Goal: Information Seeking & Learning: Find specific fact

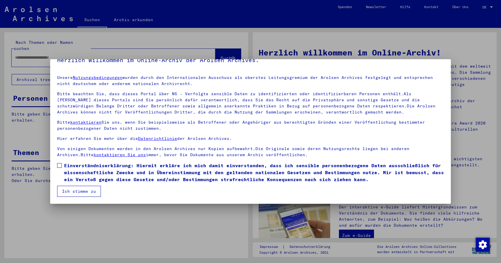
scroll to position [11, 0]
click at [71, 170] on span "Einverständniserklärung: Hiermit erkläre ich mich damit einverstanden, dass ich…" at bounding box center [254, 172] width 380 height 21
click at [79, 189] on button "Ich stimme zu" at bounding box center [79, 191] width 44 height 11
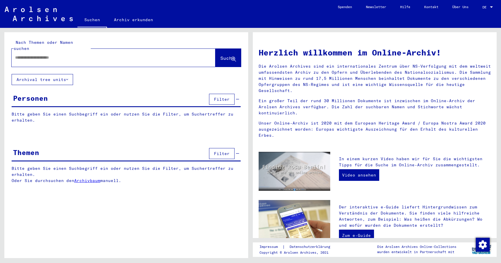
scroll to position [0, 0]
click at [72, 55] on div at bounding box center [105, 57] width 186 height 13
click at [67, 55] on input "text" at bounding box center [106, 58] width 183 height 6
type input "*"
click at [223, 49] on button "Suche" at bounding box center [228, 58] width 26 height 18
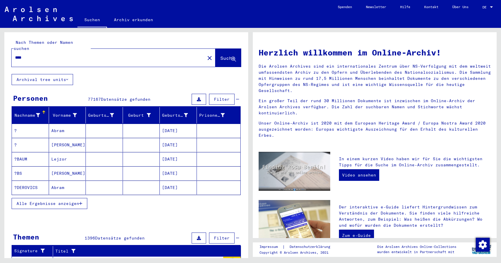
click at [60, 55] on input "****" at bounding box center [106, 58] width 183 height 6
drag, startPoint x: 26, startPoint y: 52, endPoint x: 4, endPoint y: 52, distance: 21.5
click at [4, 52] on div "Nach Themen oder Namen suchen **** close Suche Archival tree units Personen 771…" at bounding box center [125, 143] width 250 height 230
type input "*"
type input "******"
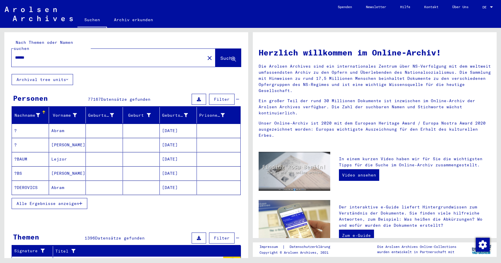
click at [220, 49] on button "Suche" at bounding box center [228, 58] width 26 height 18
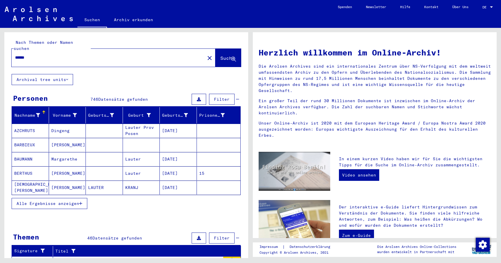
click at [63, 201] on span "Alle Ergebnisse anzeigen" at bounding box center [48, 203] width 63 height 5
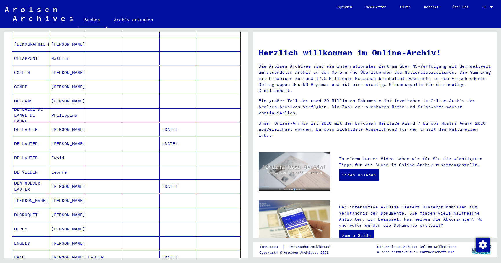
scroll to position [185, 0]
click at [57, 151] on mat-cell "Ewald" at bounding box center [67, 158] width 37 height 14
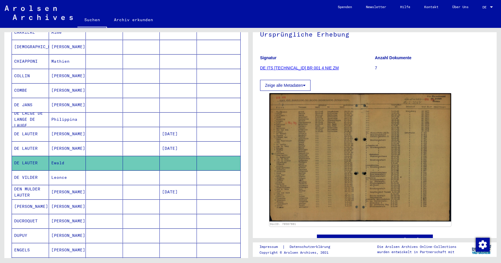
scroll to position [65, 0]
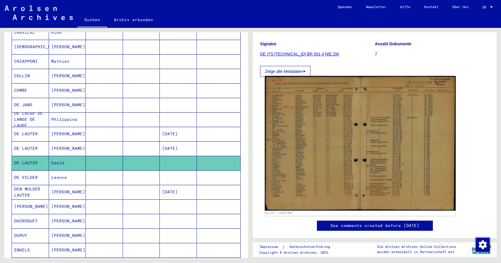
click at [328, 166] on img at bounding box center [360, 143] width 191 height 135
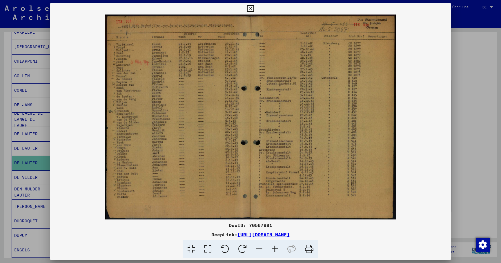
click at [254, 9] on icon at bounding box center [250, 8] width 7 height 7
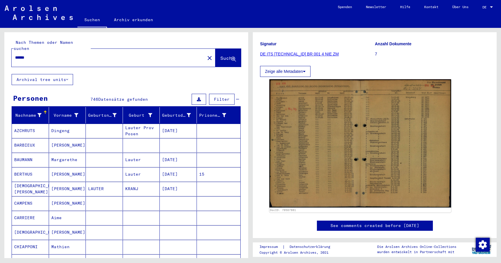
scroll to position [0, 0]
click at [221, 97] on span "Filter" at bounding box center [222, 99] width 16 height 5
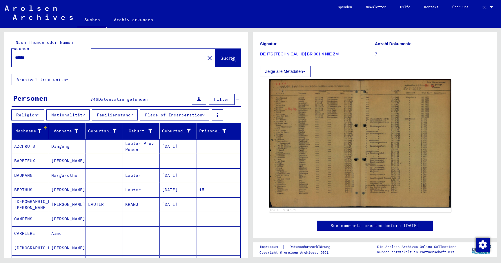
click at [163, 92] on div "Personen 746 Datensätze gefunden Filter" at bounding box center [126, 99] width 229 height 15
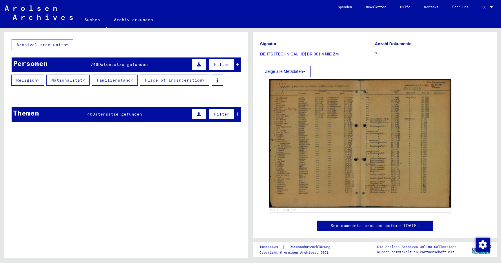
scroll to position [43, 0]
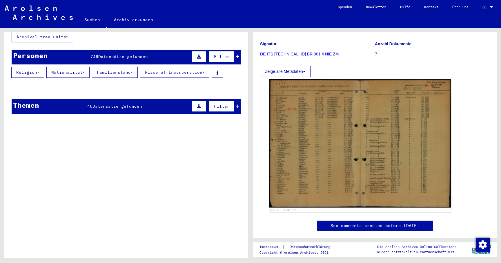
click at [159, 50] on div "Personen 746 Datensätze gefunden Filter" at bounding box center [126, 57] width 229 height 15
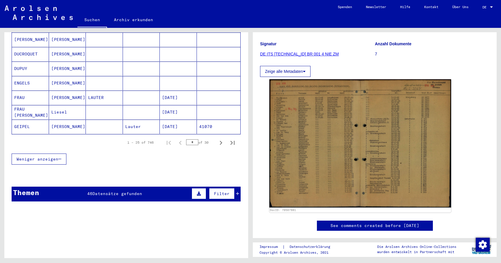
scroll to position [366, 0]
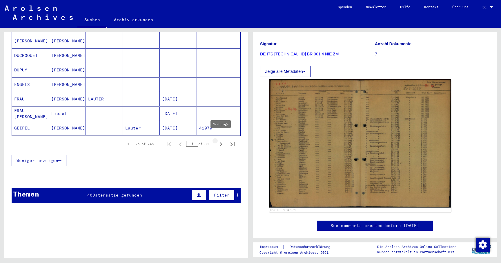
click at [223, 140] on icon "Next page" at bounding box center [221, 144] width 8 height 8
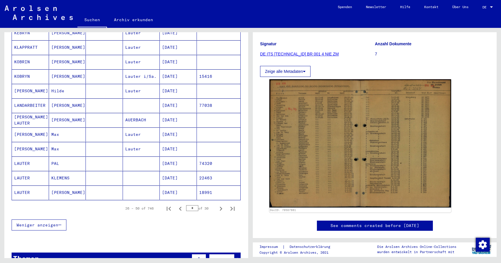
scroll to position [302, 0]
click at [220, 205] on icon "Next page" at bounding box center [221, 209] width 8 height 8
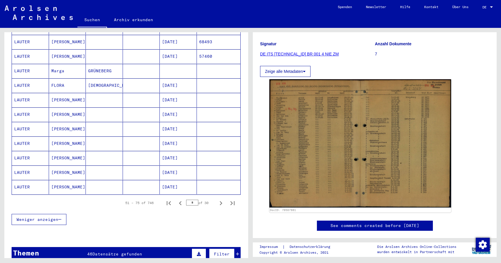
scroll to position [312, 0]
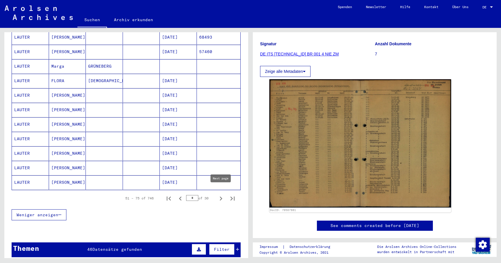
click at [220, 194] on icon "Next page" at bounding box center [221, 198] width 8 height 8
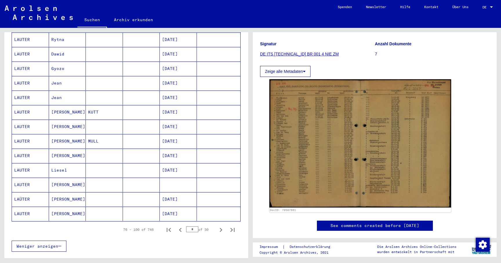
scroll to position [281, 0]
click at [221, 227] on icon "Next page" at bounding box center [221, 229] width 3 height 4
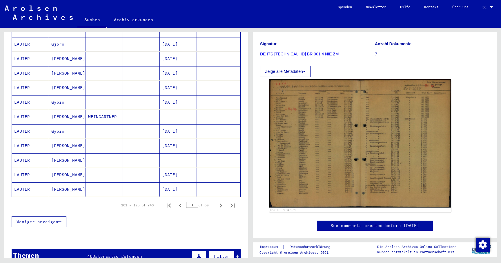
scroll to position [308, 0]
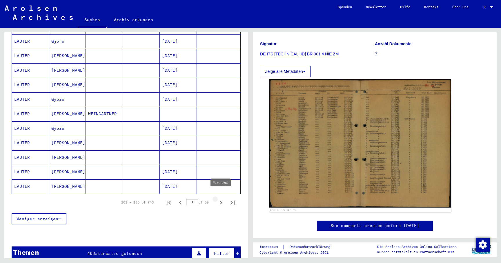
click at [222, 198] on icon "Next page" at bounding box center [221, 202] width 8 height 8
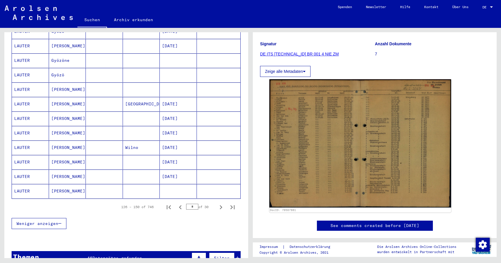
scroll to position [303, 0]
click at [220, 204] on icon "Next page" at bounding box center [221, 208] width 8 height 8
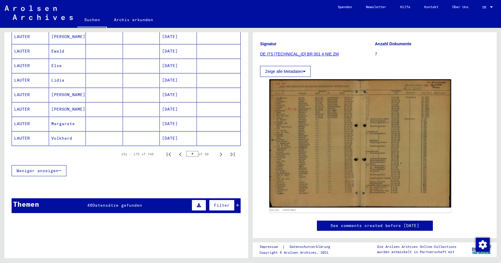
scroll to position [346, 0]
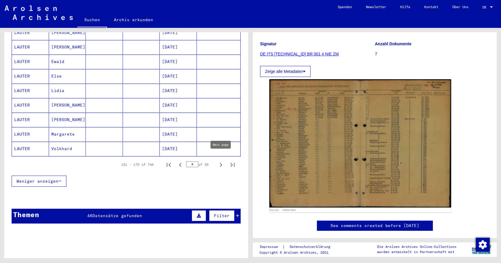
click at [219, 161] on icon "Next page" at bounding box center [221, 165] width 8 height 8
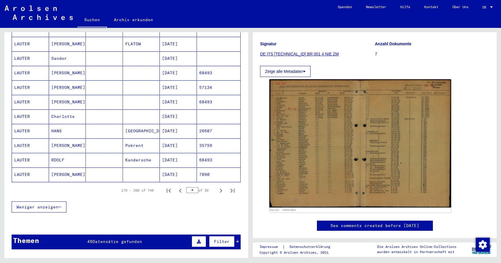
scroll to position [324, 0]
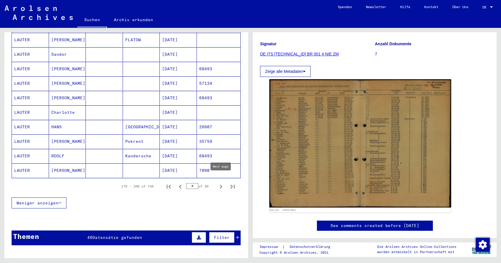
click at [221, 184] on icon "Next page" at bounding box center [221, 186] width 3 height 4
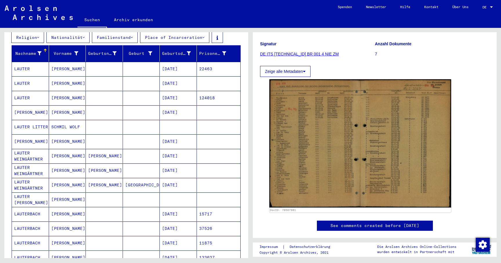
scroll to position [77, 0]
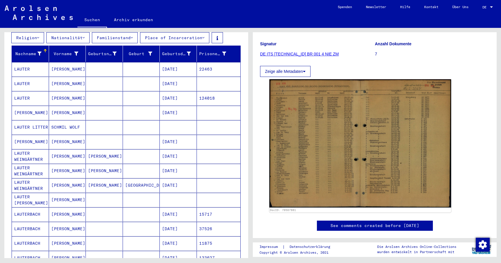
click at [60, 94] on mat-cell "[PERSON_NAME]" at bounding box center [67, 98] width 37 height 14
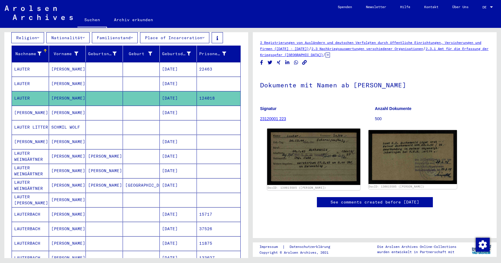
scroll to position [63, 0]
click at [293, 128] on img at bounding box center [313, 156] width 93 height 57
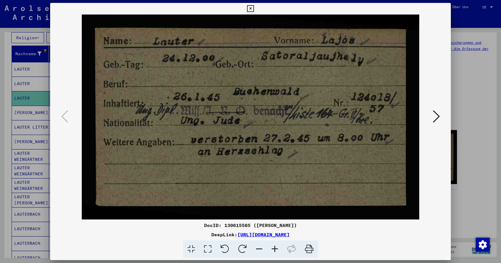
click at [255, 7] on button at bounding box center [250, 9] width 10 height 12
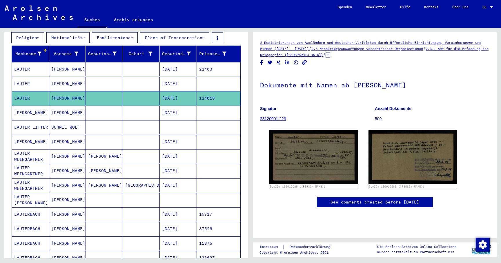
click at [142, 64] on mat-cell at bounding box center [141, 69] width 37 height 14
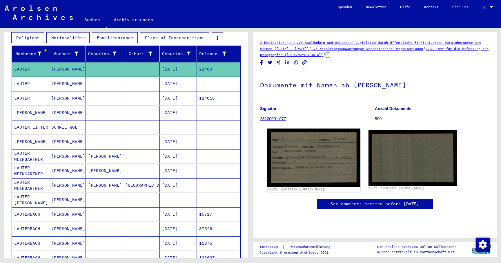
click at [328, 155] on img at bounding box center [313, 157] width 93 height 58
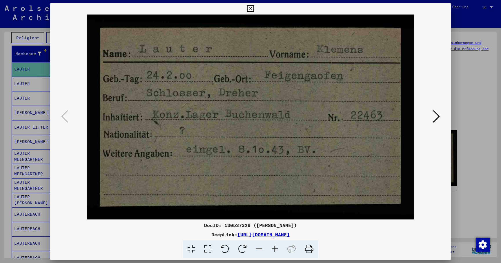
click at [254, 8] on icon at bounding box center [250, 8] width 7 height 7
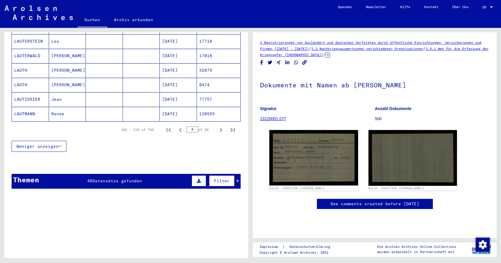
scroll to position [379, 0]
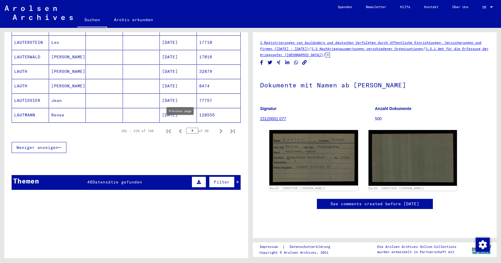
click at [180, 127] on icon "Previous page" at bounding box center [180, 131] width 8 height 8
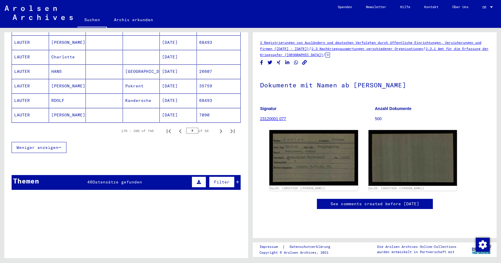
click at [62, 108] on mat-cell "[PERSON_NAME]" at bounding box center [67, 115] width 37 height 14
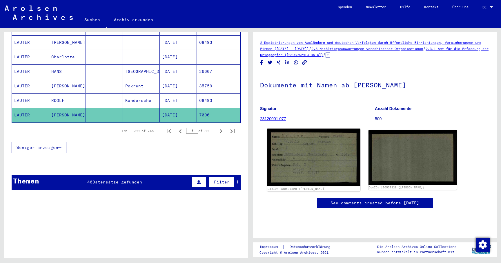
click at [309, 158] on img at bounding box center [313, 156] width 93 height 57
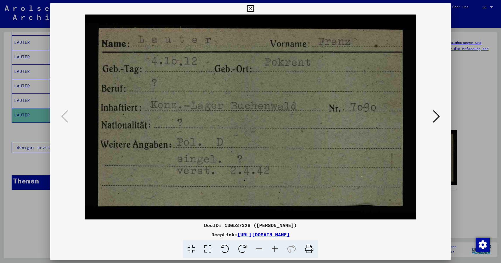
click at [26, 221] on div at bounding box center [250, 131] width 501 height 263
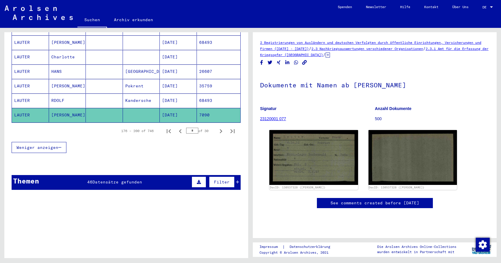
click at [67, 94] on mat-cell "RDOLF" at bounding box center [67, 100] width 37 height 14
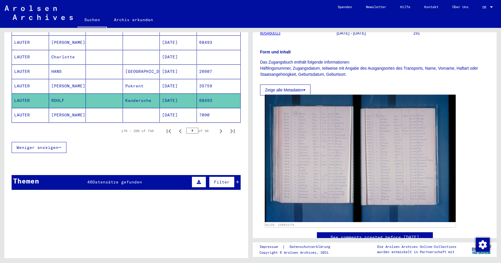
scroll to position [72, 0]
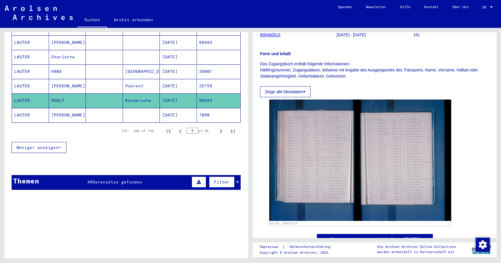
click at [135, 80] on mat-cell "Pokrent" at bounding box center [141, 86] width 37 height 14
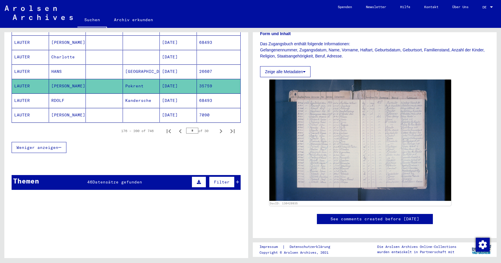
scroll to position [105, 0]
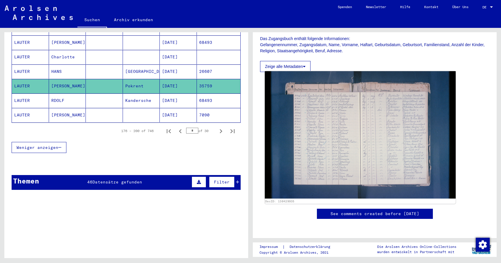
click at [341, 134] on img at bounding box center [360, 134] width 191 height 127
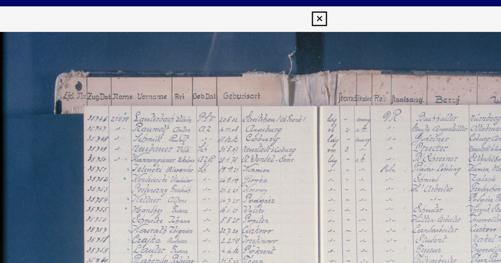
scroll to position [0, 0]
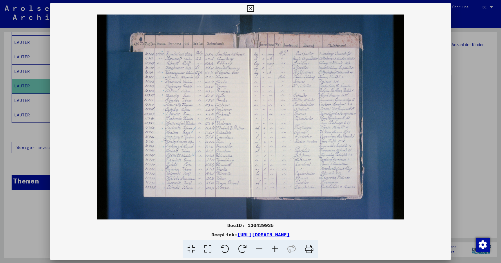
click at [254, 10] on icon at bounding box center [250, 8] width 7 height 7
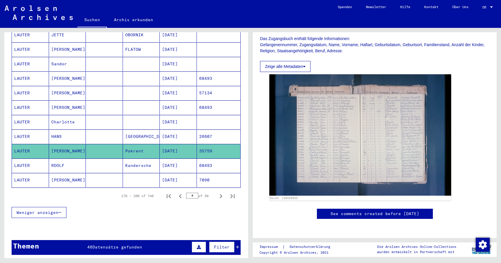
scroll to position [315, 0]
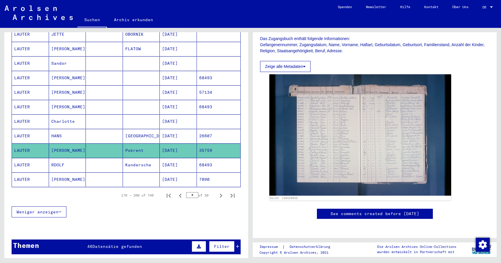
click at [64, 100] on mat-cell "[PERSON_NAME]" at bounding box center [67, 107] width 37 height 14
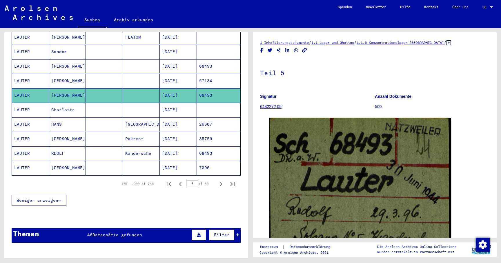
scroll to position [335, 0]
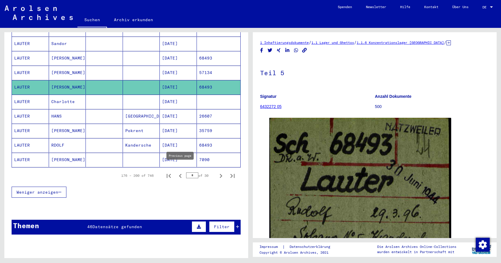
click at [181, 172] on icon "Previous page" at bounding box center [180, 176] width 8 height 8
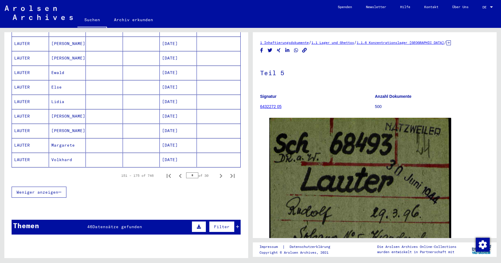
click at [181, 172] on icon "Previous page" at bounding box center [180, 176] width 8 height 8
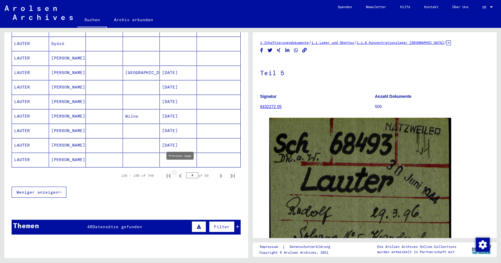
click at [180, 174] on icon "Previous page" at bounding box center [180, 176] width 3 height 4
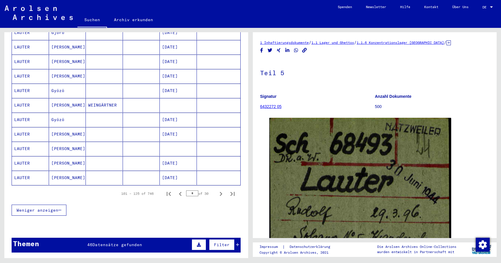
scroll to position [337, 0]
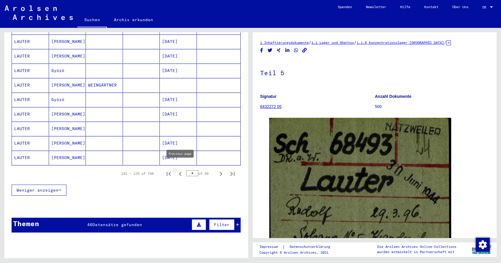
click at [180, 172] on icon "Previous page" at bounding box center [180, 174] width 3 height 4
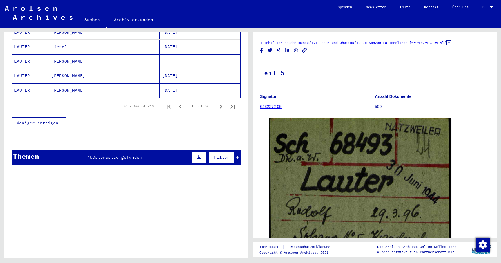
scroll to position [401, 0]
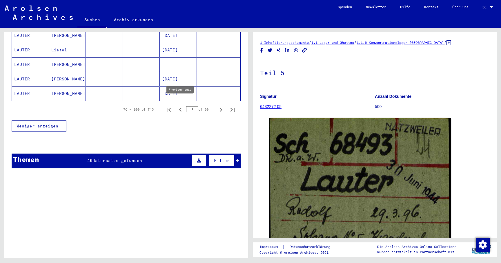
click at [180, 108] on icon "Previous page" at bounding box center [180, 110] width 3 height 4
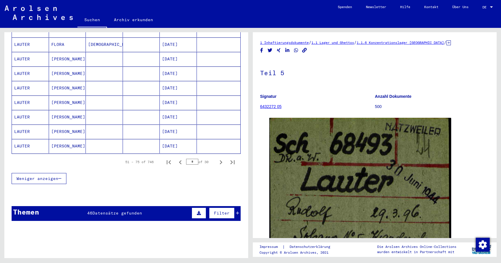
scroll to position [348, 0]
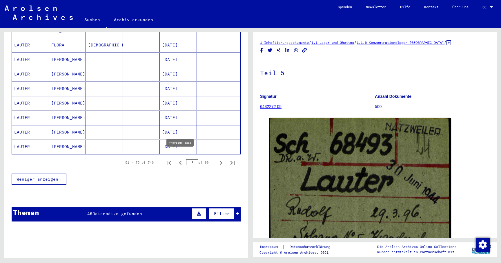
click at [179, 159] on icon "Previous page" at bounding box center [180, 163] width 8 height 8
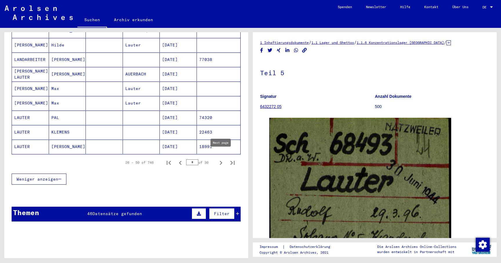
click at [221, 159] on icon "Next page" at bounding box center [221, 163] width 8 height 8
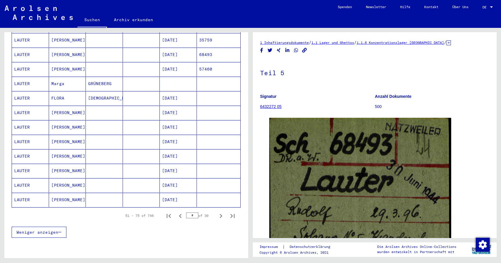
scroll to position [307, 0]
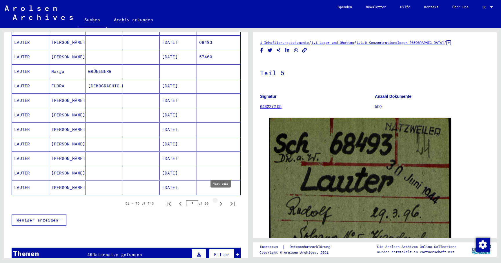
click at [220, 201] on icon "Next page" at bounding box center [221, 203] width 3 height 4
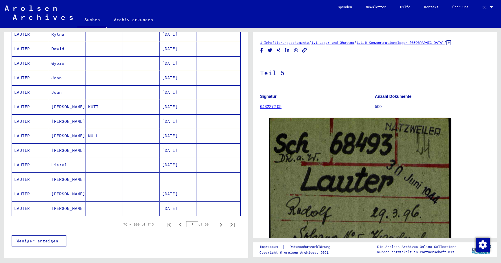
scroll to position [289, 0]
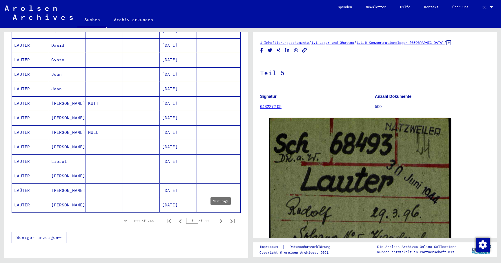
click at [219, 217] on icon "Next page" at bounding box center [221, 221] width 8 height 8
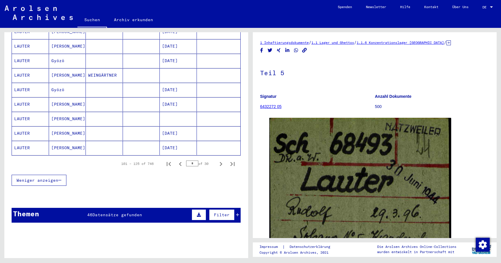
scroll to position [351, 0]
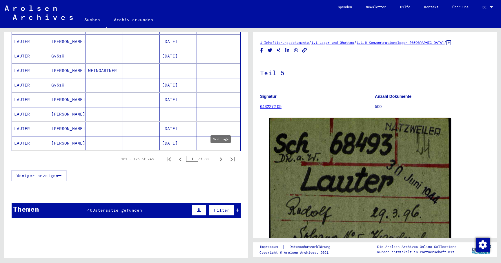
click at [221, 157] on icon "Next page" at bounding box center [221, 159] width 3 height 4
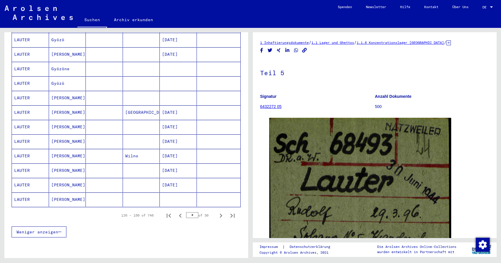
scroll to position [297, 0]
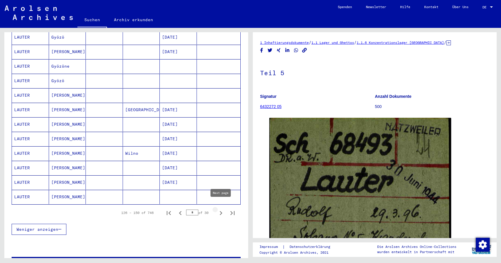
click at [218, 209] on icon "Next page" at bounding box center [221, 213] width 8 height 8
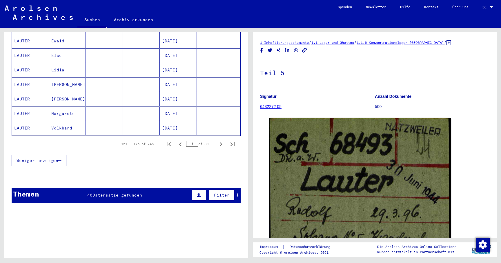
scroll to position [362, 0]
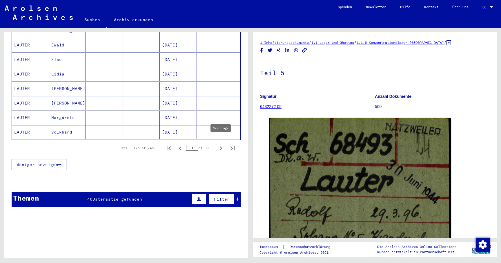
click at [220, 144] on icon "Next page" at bounding box center [221, 148] width 8 height 8
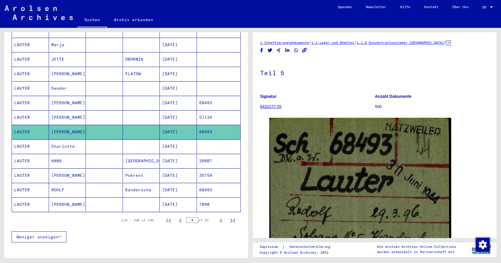
scroll to position [331, 0]
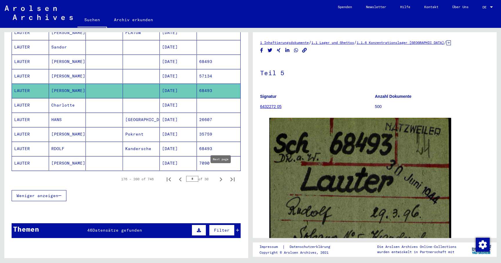
click at [221, 175] on icon "Next page" at bounding box center [221, 179] width 8 height 8
type input "*"
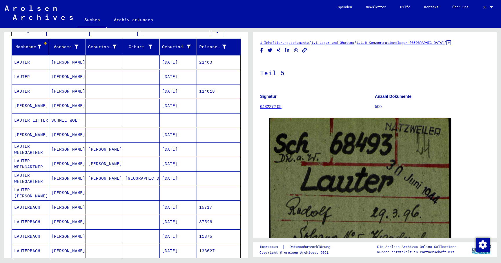
scroll to position [83, 0]
